Goal: Task Accomplishment & Management: Use online tool/utility

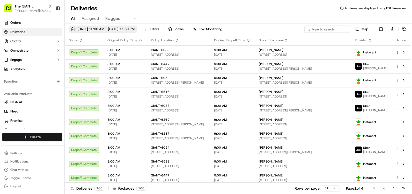
click at [73, 31] on button "[DATE] 12:00 AM - [DATE] 11:59 PM" at bounding box center [103, 29] width 68 height 7
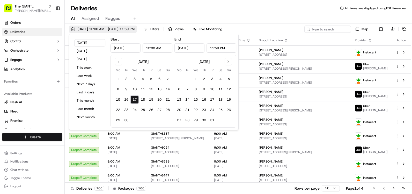
click at [73, 31] on button "[DATE] 12:00 AM - [DATE] 11:59 PM" at bounding box center [103, 29] width 68 height 7
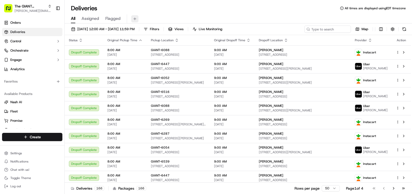
click at [133, 18] on button at bounding box center [134, 18] width 7 height 7
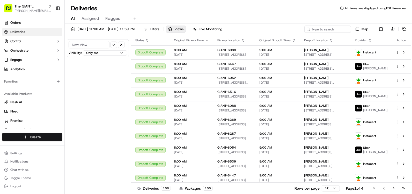
click at [94, 44] on input at bounding box center [89, 44] width 41 height 7
type input "6267"
click at [110, 42] on button "submit" at bounding box center [113, 45] width 6 height 6
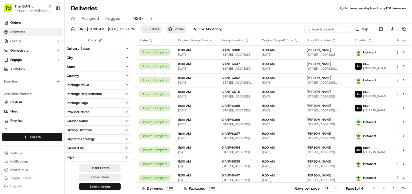
scroll to position [117, 0]
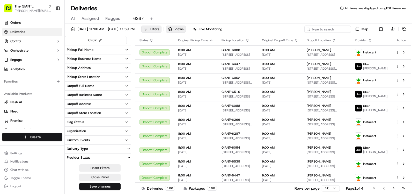
click at [83, 112] on div "Dropoff Store Location" at bounding box center [84, 113] width 34 height 5
click at [89, 121] on input at bounding box center [101, 123] width 56 height 8
drag, startPoint x: 90, startPoint y: 121, endPoint x: 74, endPoint y: 122, distance: 16.6
click at [74, 122] on input "6267" at bounding box center [101, 123] width 56 height 8
drag, startPoint x: 81, startPoint y: 123, endPoint x: 73, endPoint y: 123, distance: 8.0
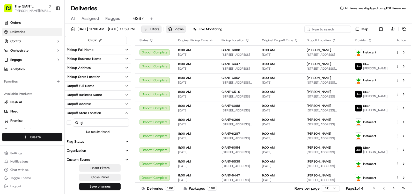
click at [73, 123] on input "gi" at bounding box center [101, 123] width 56 height 8
type input "gi"
click at [77, 77] on div "Pickup Store Location" at bounding box center [83, 77] width 33 height 5
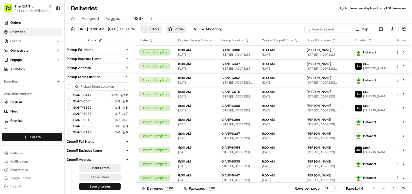
click at [85, 87] on input at bounding box center [101, 86] width 56 height 8
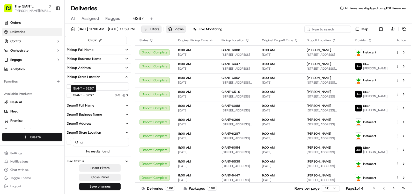
type input "6267"
click at [89, 95] on label "GIANT - 6267" at bounding box center [83, 95] width 21 height 4
click at [71, 95] on button "GIANT - 6267" at bounding box center [69, 95] width 4 height 4
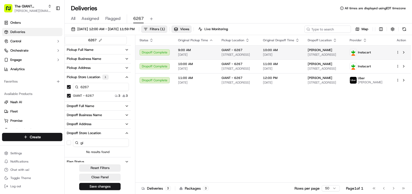
click at [299, 50] on span "10:00 AM" at bounding box center [281, 50] width 36 height 4
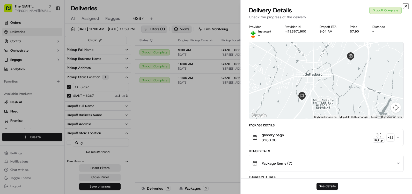
click at [405, 6] on icon "button" at bounding box center [405, 6] width 4 height 4
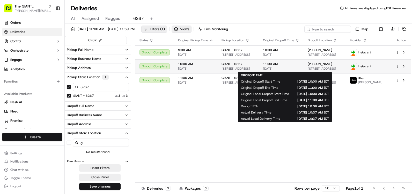
click at [290, 65] on span "11:00 AM" at bounding box center [281, 64] width 36 height 4
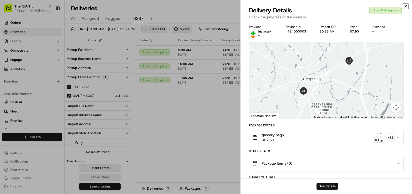
click at [407, 6] on icon "button" at bounding box center [405, 6] width 4 height 4
